Goal: Check status: Check status

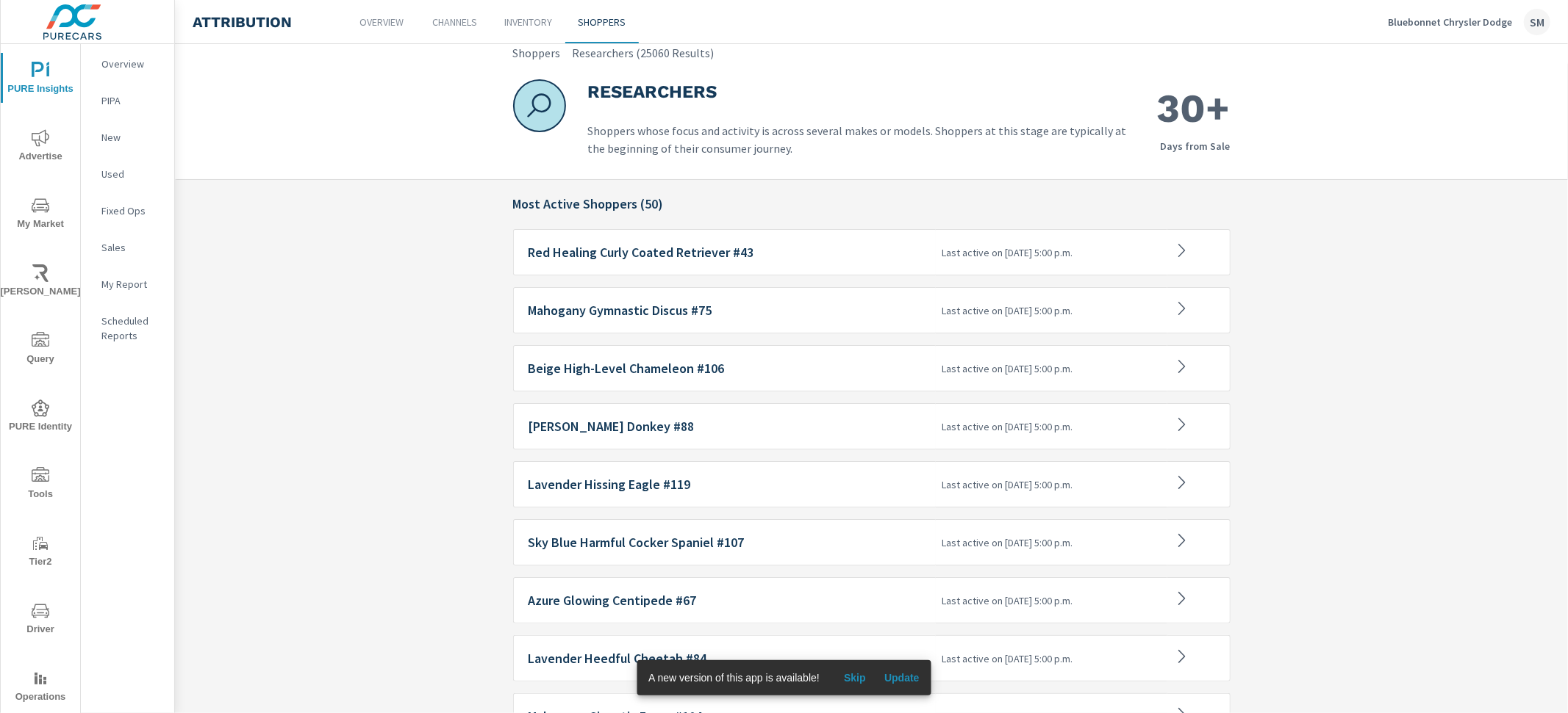
click at [809, 252] on h6 "Red Healing Curly Coated Retriever #43" at bounding box center [729, 252] width 402 height 15
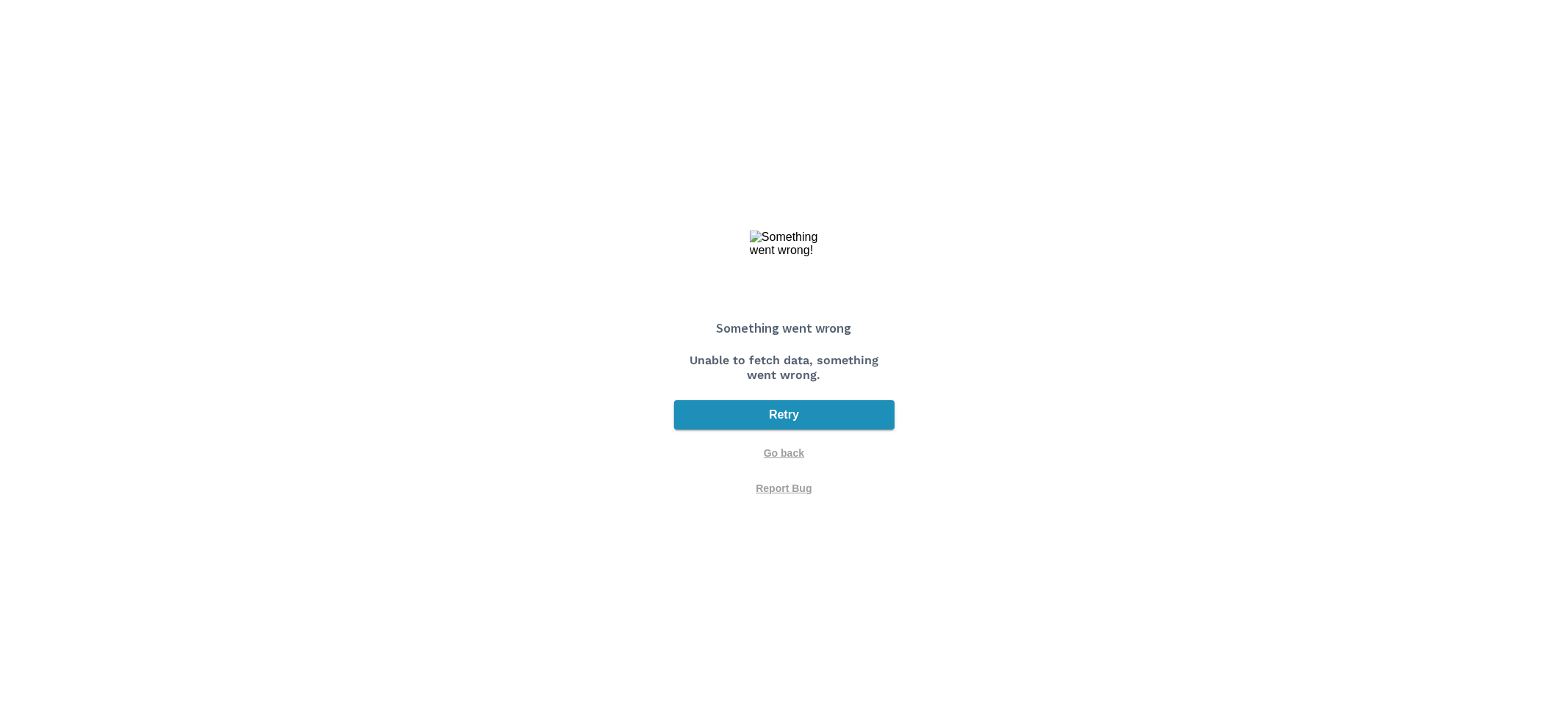
click at [800, 418] on span "Retry" at bounding box center [784, 416] width 209 height 18
click at [799, 415] on span "Retry" at bounding box center [784, 416] width 209 height 18
click at [786, 447] on span "Go back" at bounding box center [783, 453] width 40 height 13
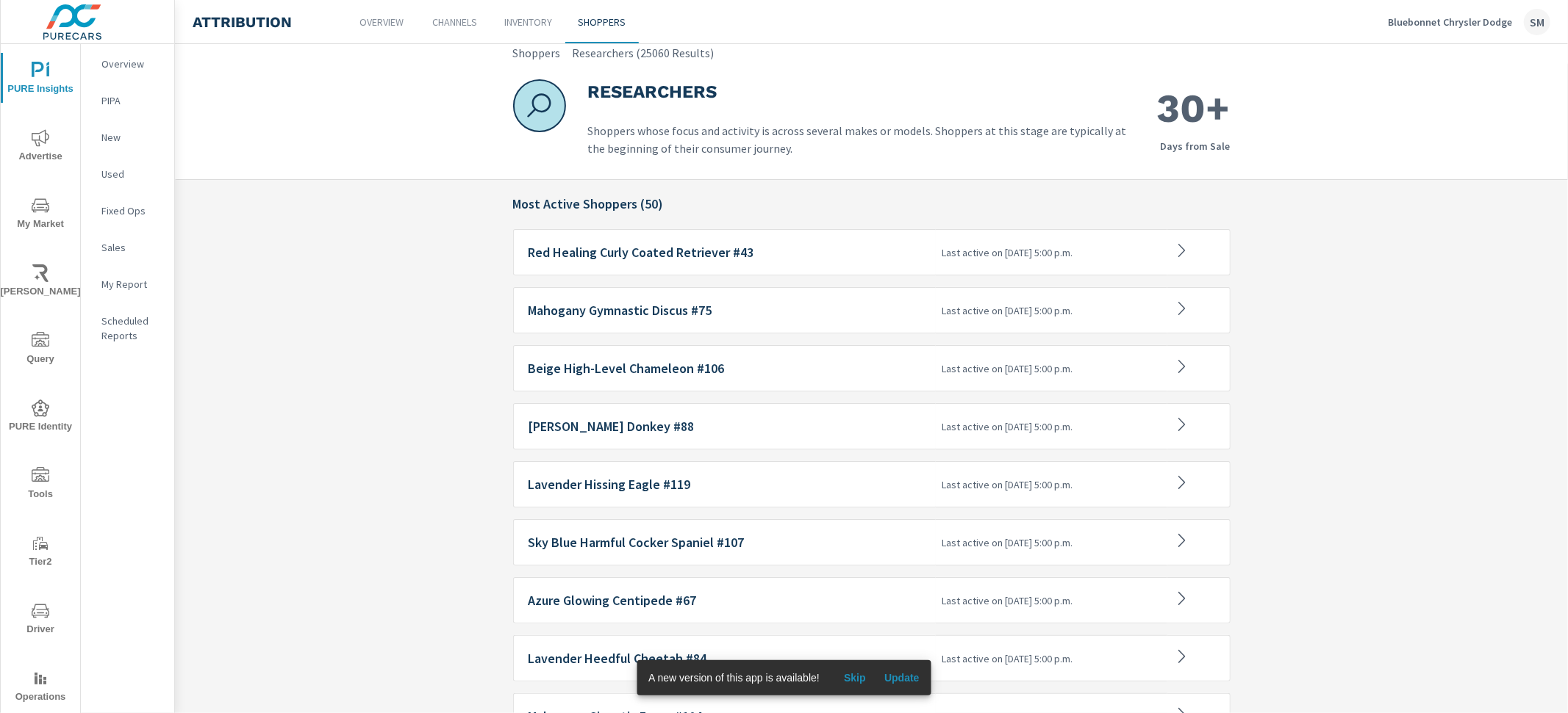
click at [782, 320] on div "Mahogany Gymnastic Discus #75" at bounding box center [725, 310] width 423 height 46
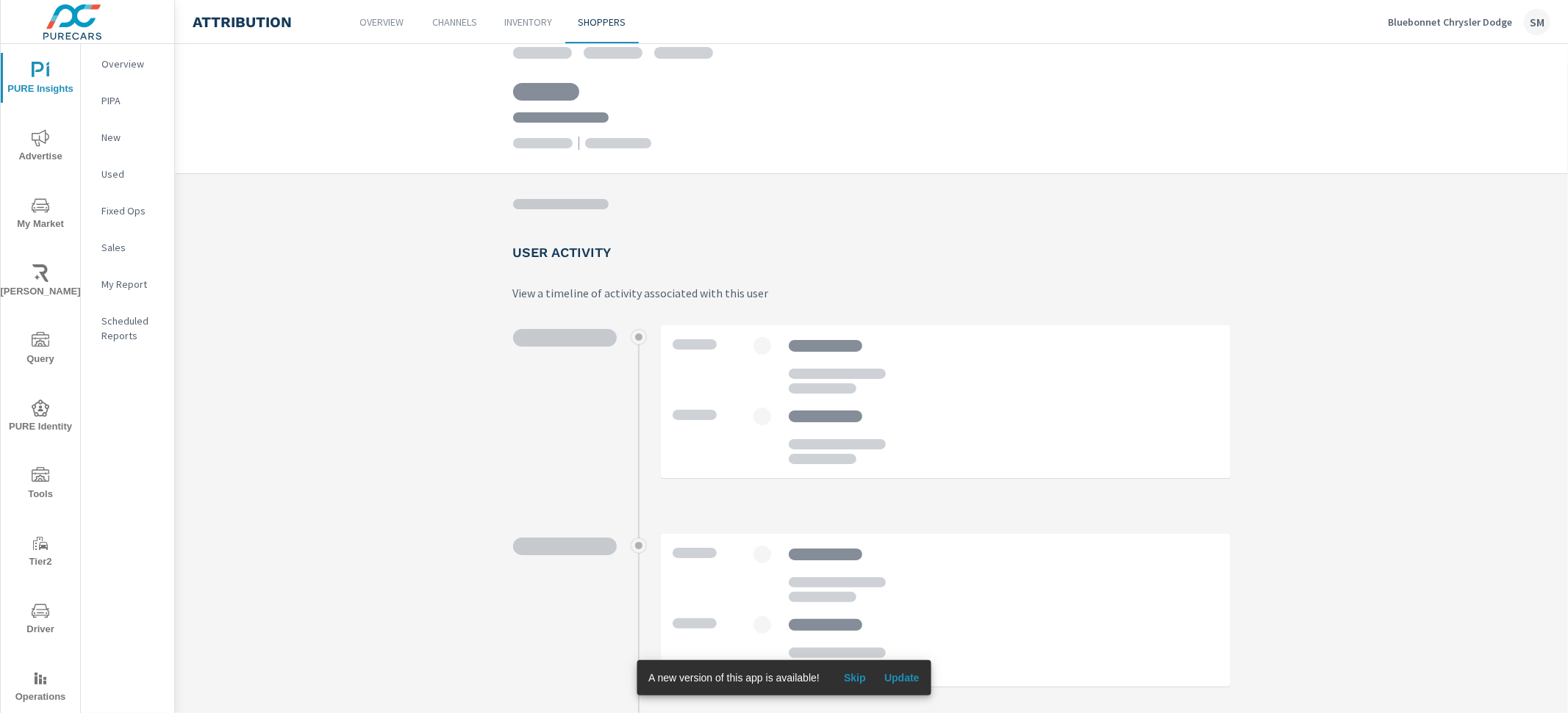
click at [903, 683] on span "Update" at bounding box center [901, 678] width 35 height 13
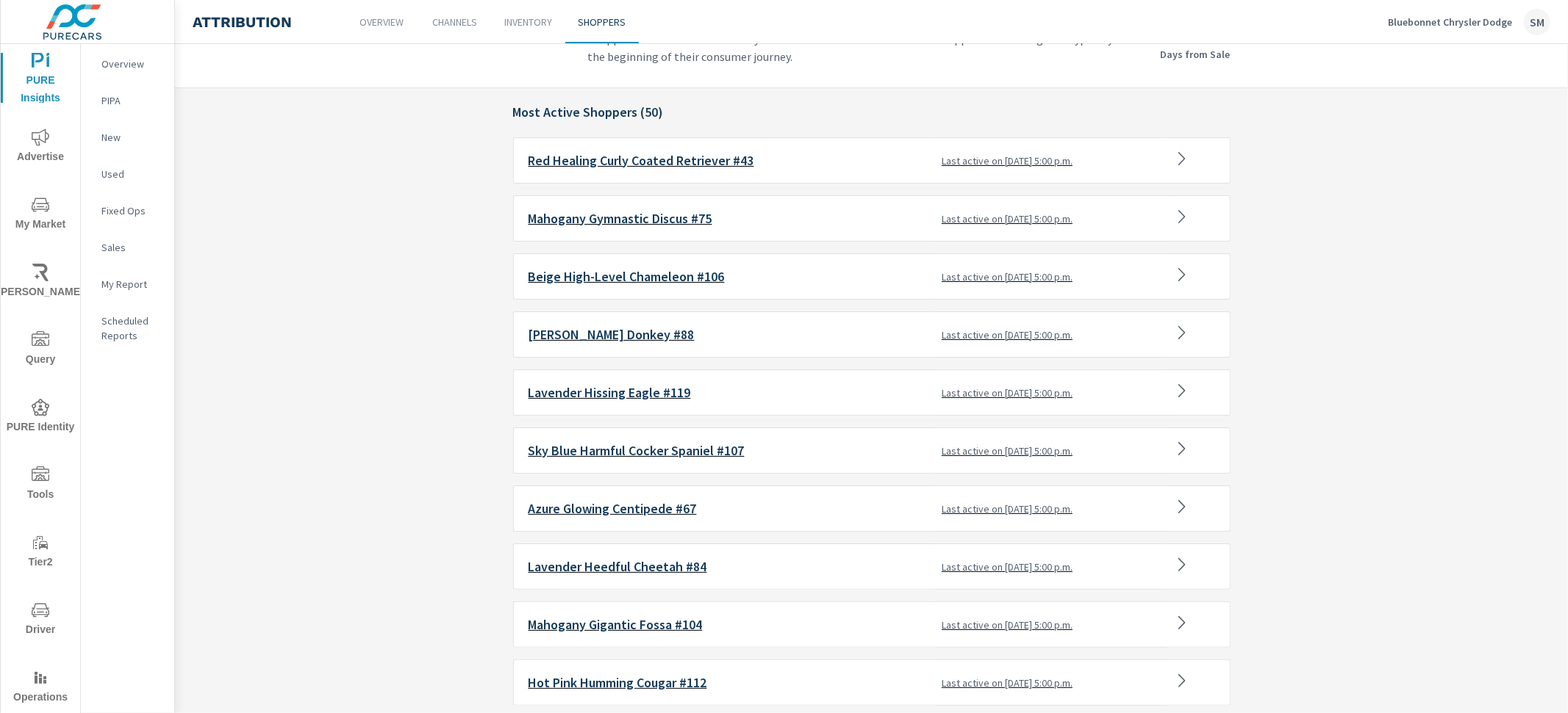
scroll to position [111, 0]
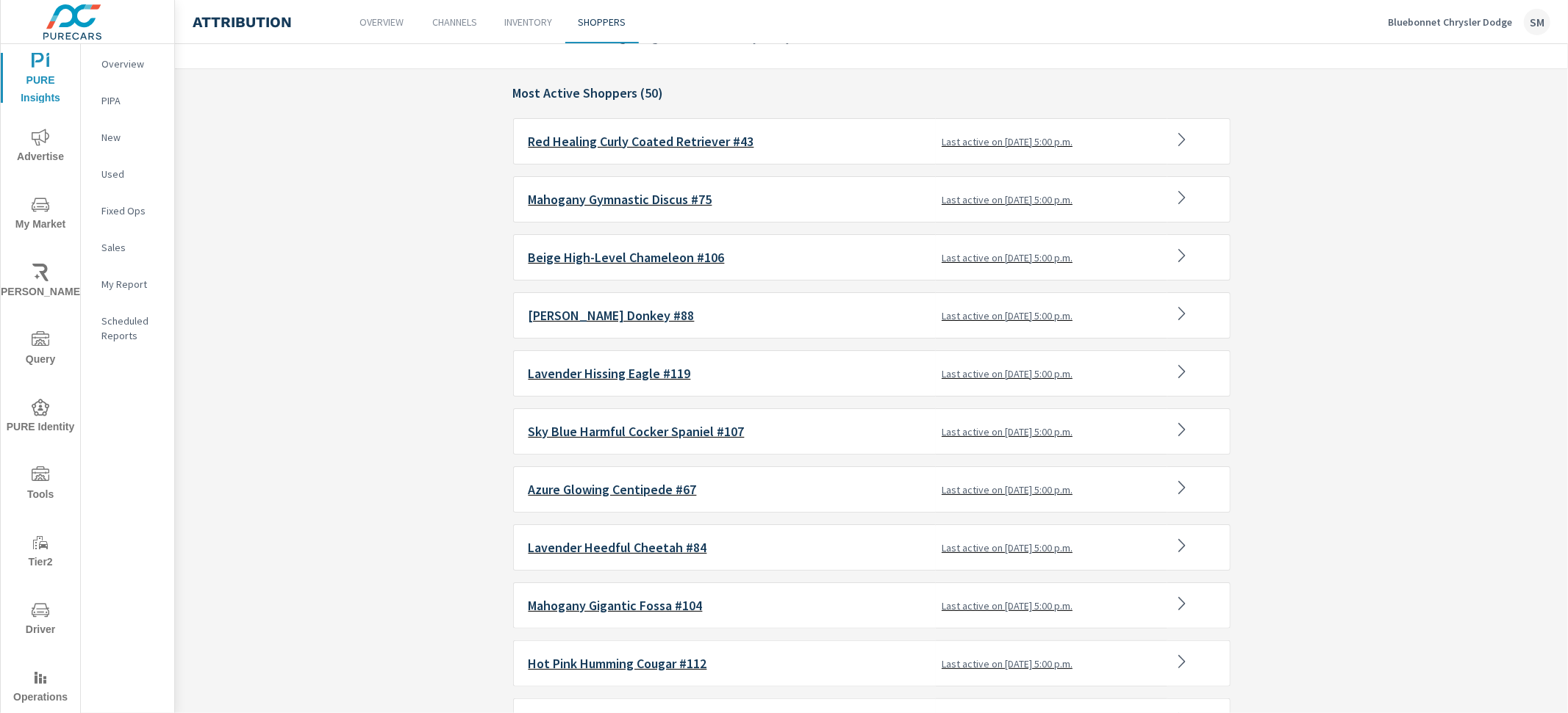
click at [749, 378] on h6 "Lavender Hissing Eagle #119" at bounding box center [729, 374] width 402 height 15
